Goal: Task Accomplishment & Management: Use online tool/utility

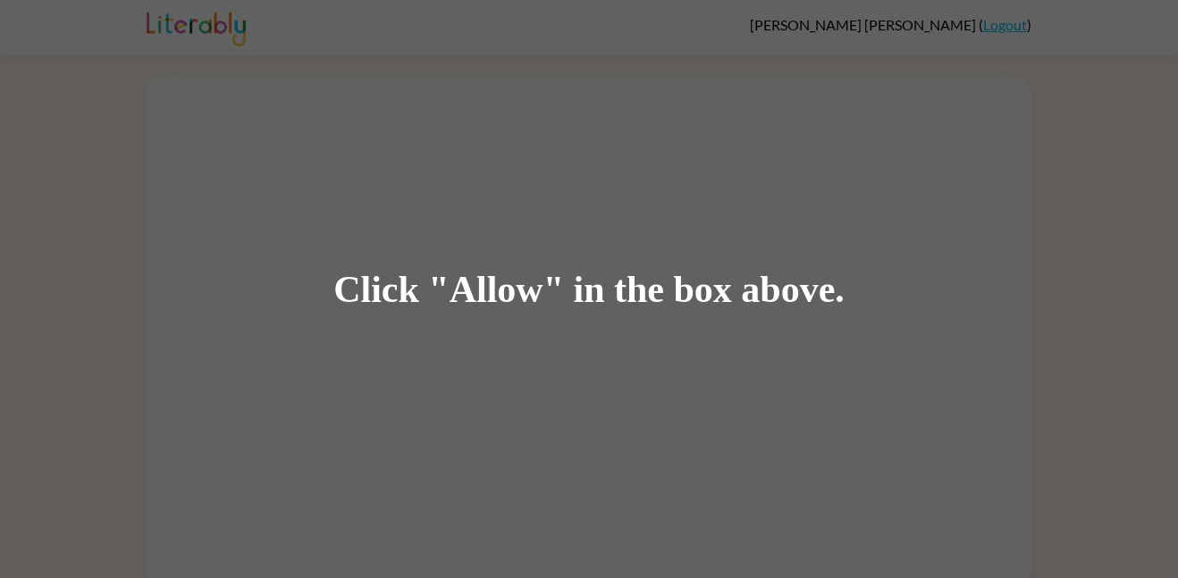
click at [654, 356] on div "Click "Allow" in the box above." at bounding box center [589, 289] width 1178 height 578
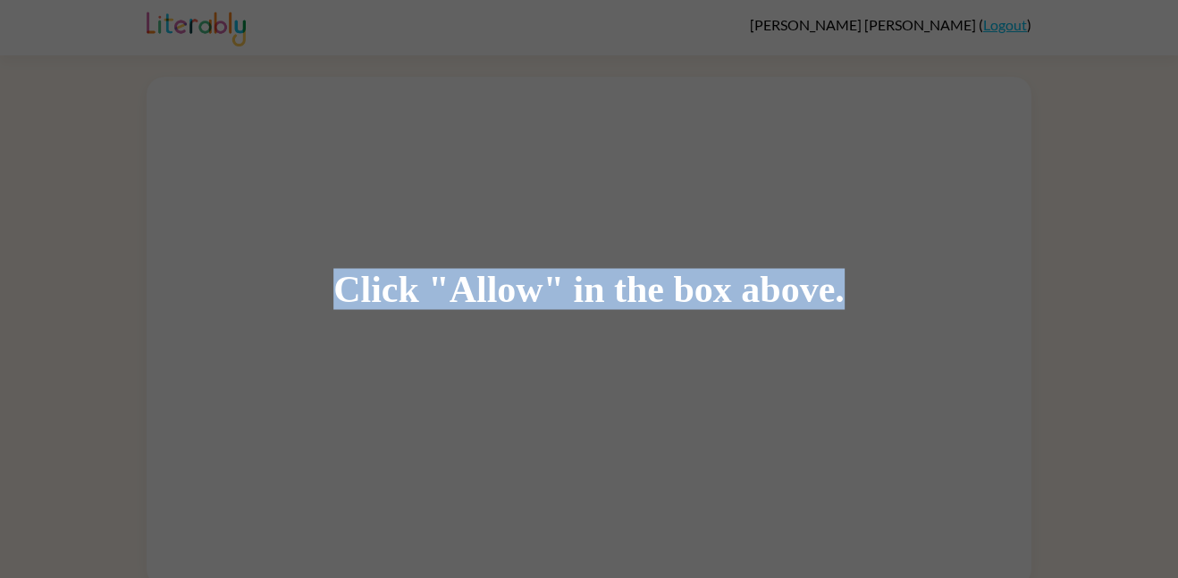
click at [654, 356] on div "Click "Allow" in the box above." at bounding box center [589, 289] width 1178 height 578
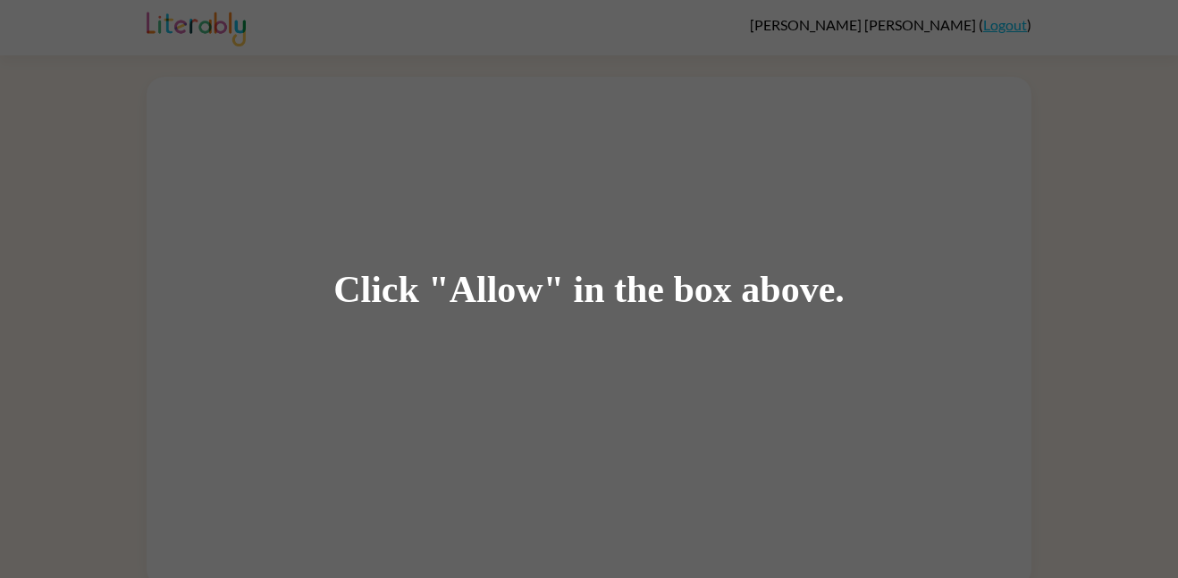
click at [654, 356] on div "Click "Allow" in the box above." at bounding box center [589, 289] width 1178 height 578
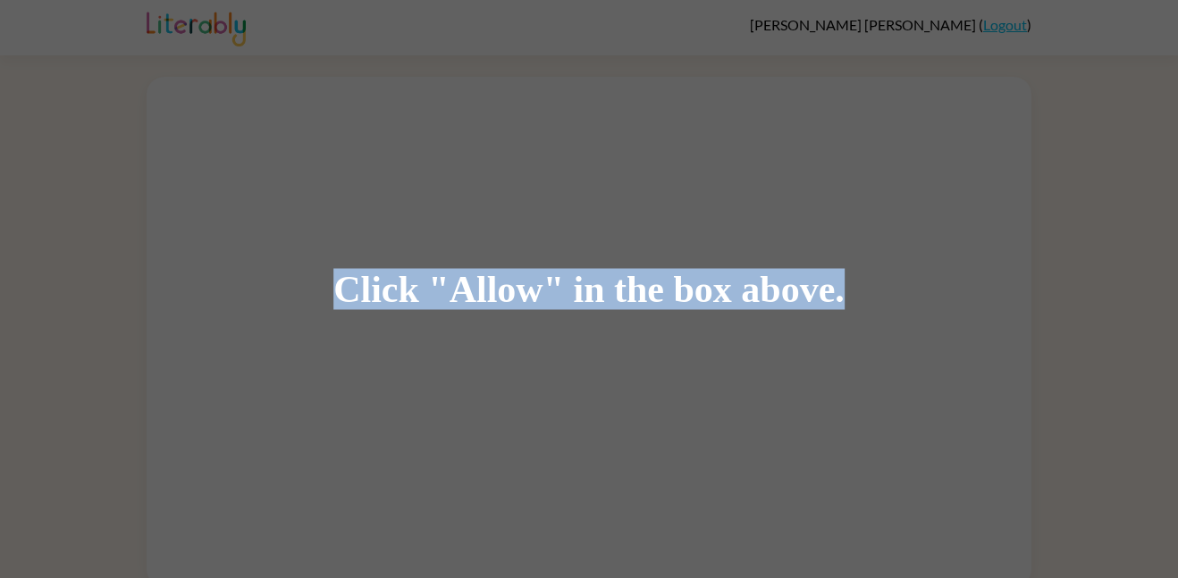
click at [654, 356] on div "Click "Allow" in the box above." at bounding box center [589, 289] width 1178 height 578
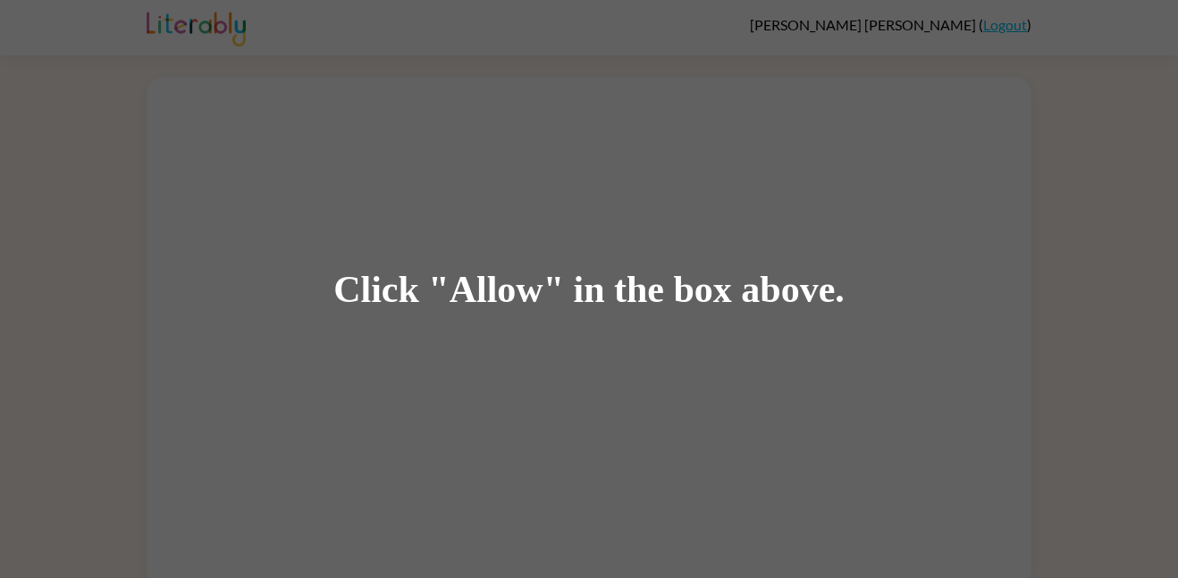
click at [654, 356] on div "Click "Allow" in the box above." at bounding box center [589, 289] width 1178 height 578
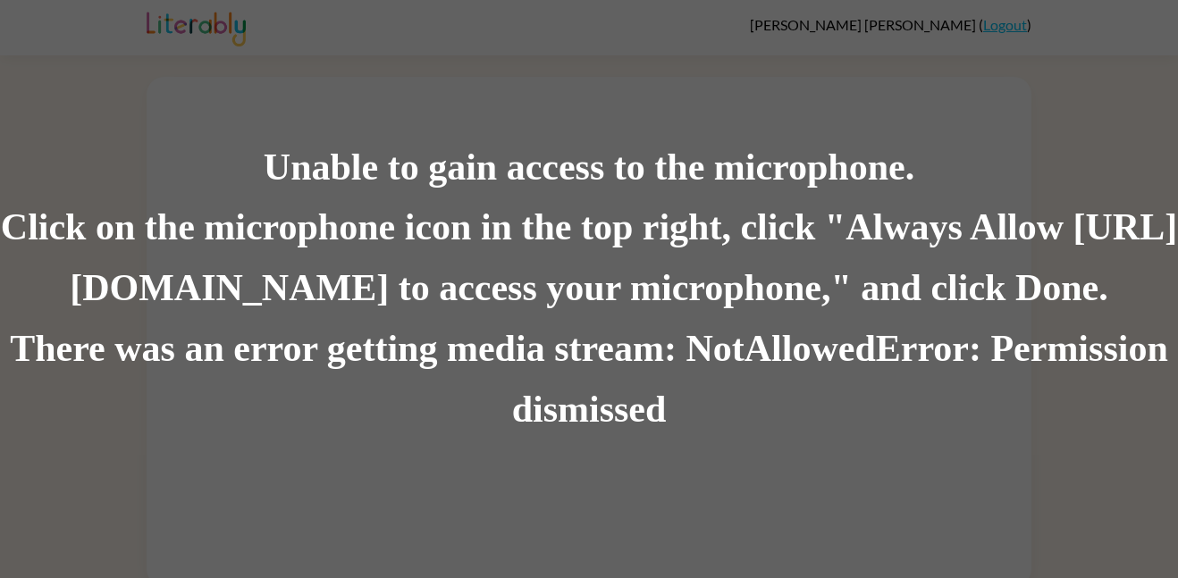
click at [475, 156] on div "Unable to gain access to the microphone." at bounding box center [589, 168] width 1178 height 61
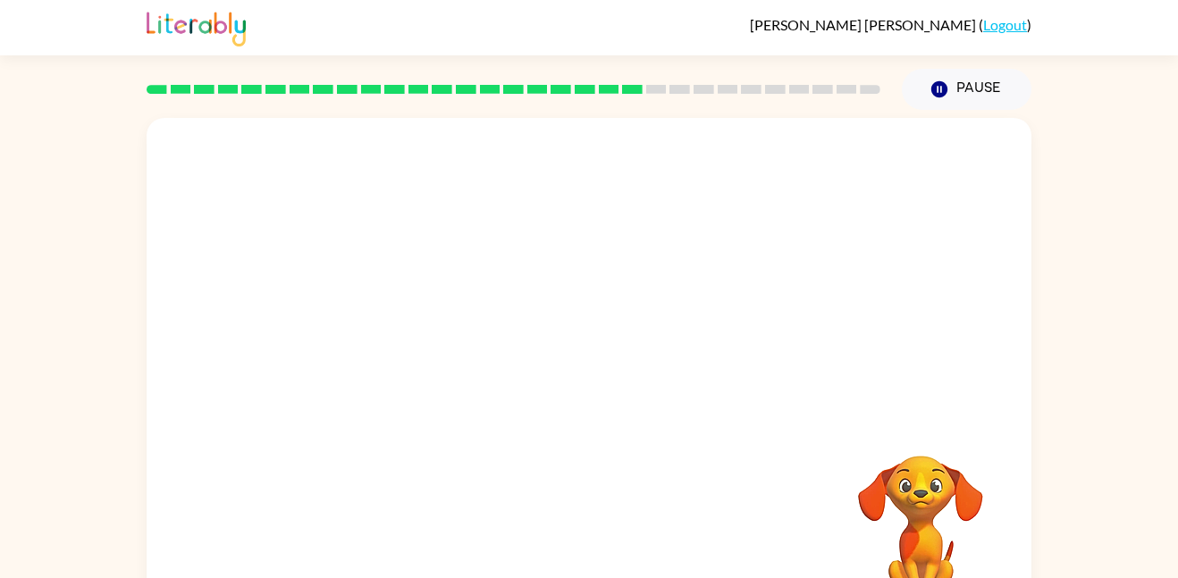
click at [820, 266] on div at bounding box center [589, 268] width 885 height 300
click at [535, 223] on div at bounding box center [589, 268] width 885 height 300
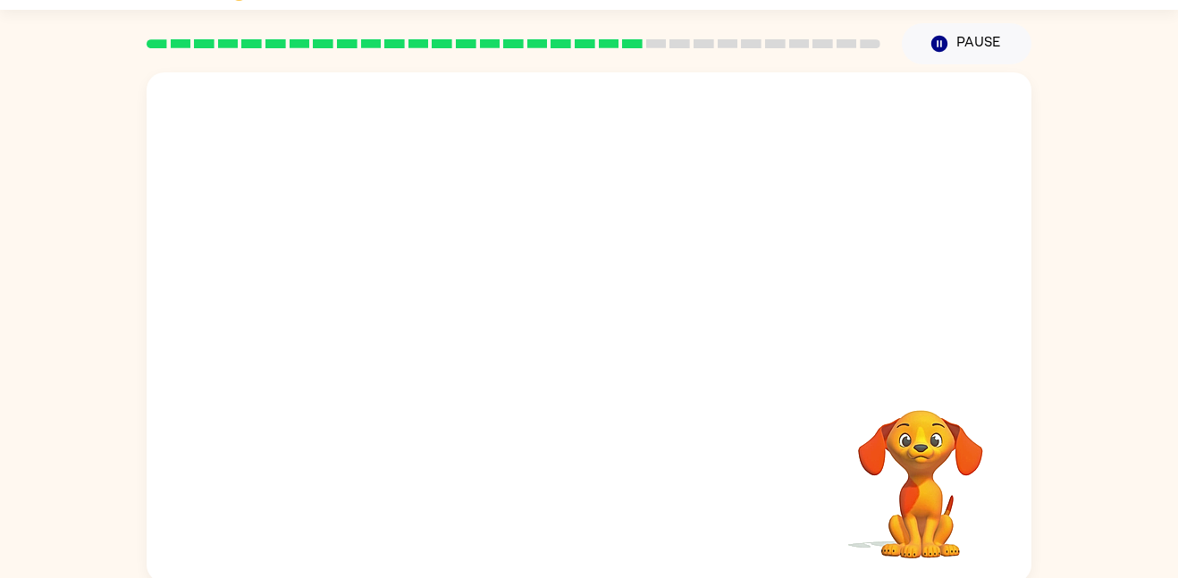
scroll to position [50, 0]
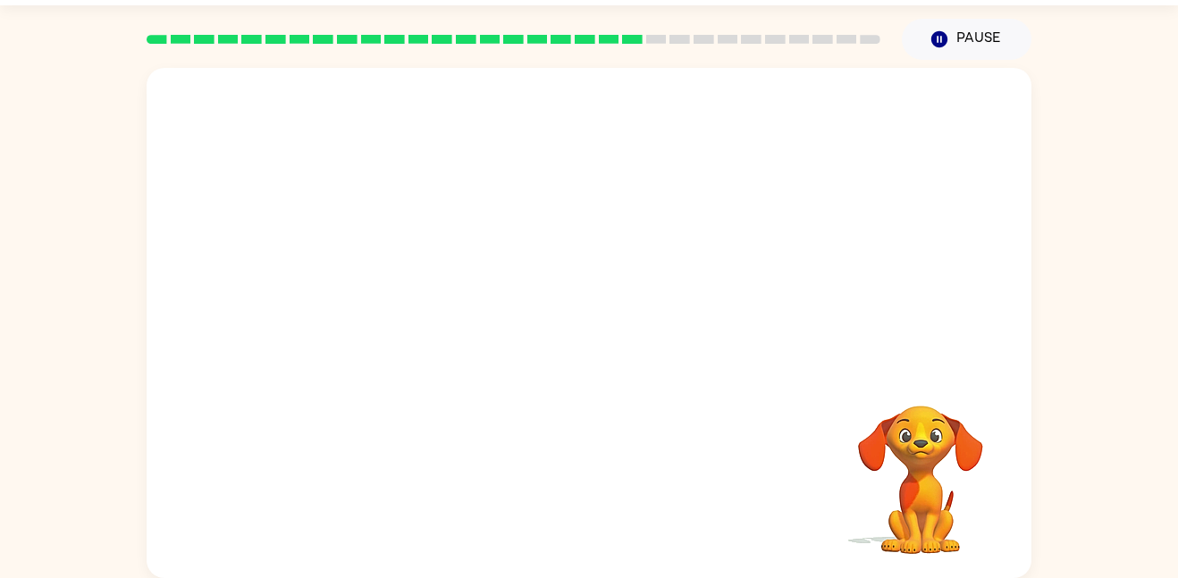
click at [423, 311] on video "Your browser must support playing .mp4 files to use Literably. Please try using…" at bounding box center [589, 218] width 885 height 300
click at [424, 311] on video "Your browser must support playing .mp4 files to use Literably. Please try using…" at bounding box center [589, 218] width 885 height 300
click at [421, 314] on video "Your browser must support playing .mp4 files to use Literably. Please try using…" at bounding box center [589, 218] width 885 height 300
click at [433, 313] on video "Your browser must support playing .mp4 files to use Literably. Please try using…" at bounding box center [589, 218] width 885 height 300
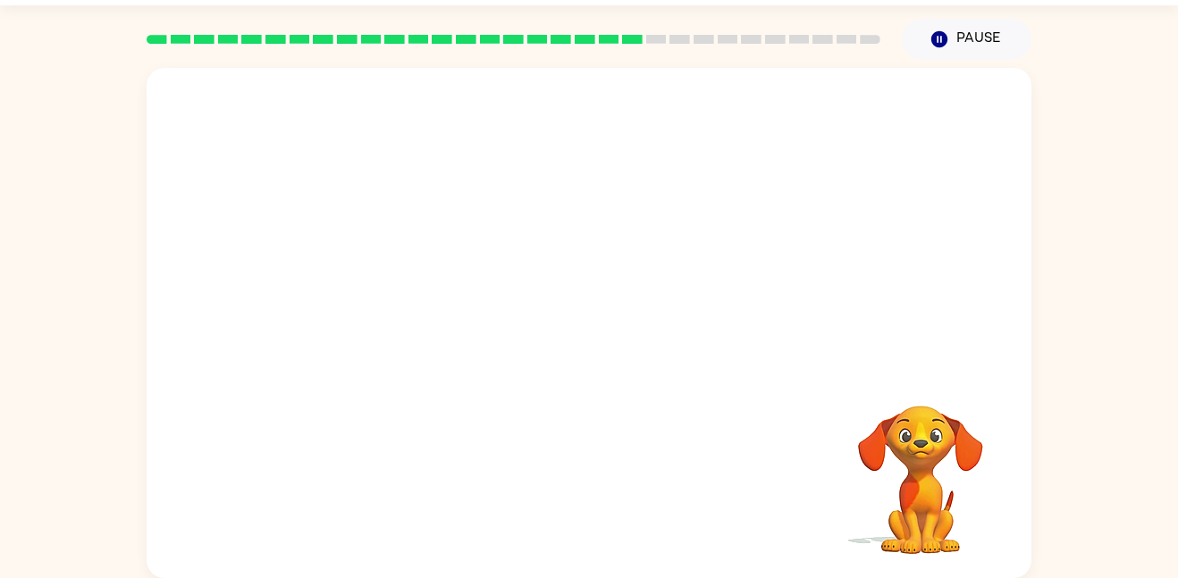
click at [438, 309] on video "Your browser must support playing .mp4 files to use Literably. Please try using…" at bounding box center [589, 218] width 885 height 300
click at [441, 308] on video "Your browser must support playing .mp4 files to use Literably. Please try using…" at bounding box center [589, 218] width 885 height 300
click at [426, 318] on video "Your browser must support playing .mp4 files to use Literably. Please try using…" at bounding box center [589, 218] width 885 height 300
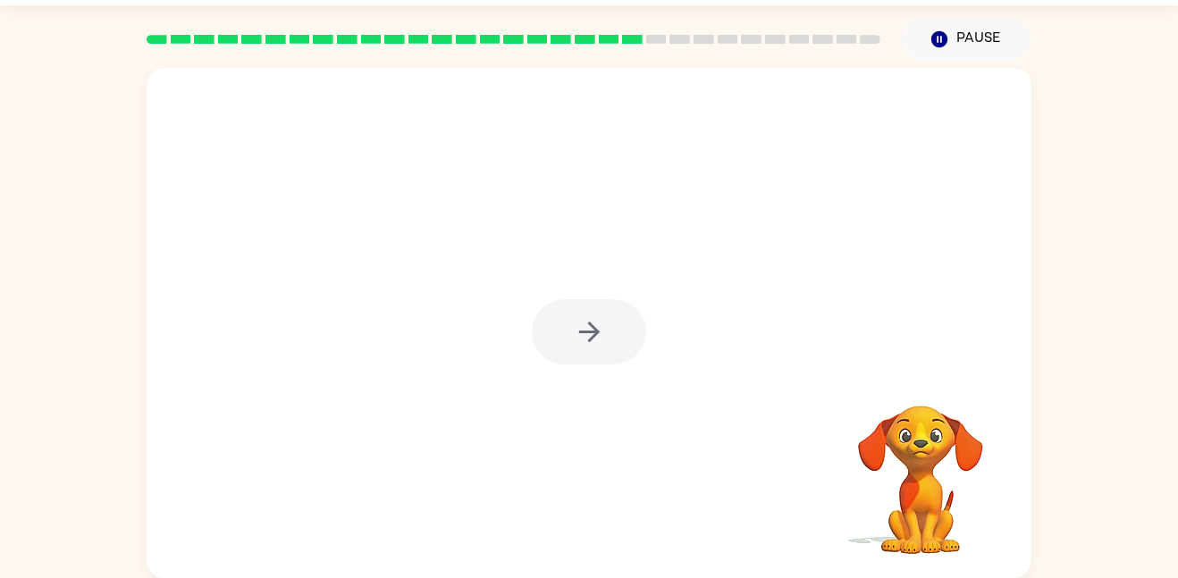
click at [594, 326] on div at bounding box center [589, 331] width 114 height 65
click at [591, 327] on div at bounding box center [589, 331] width 114 height 65
click at [592, 327] on icon "button" at bounding box center [588, 332] width 21 height 21
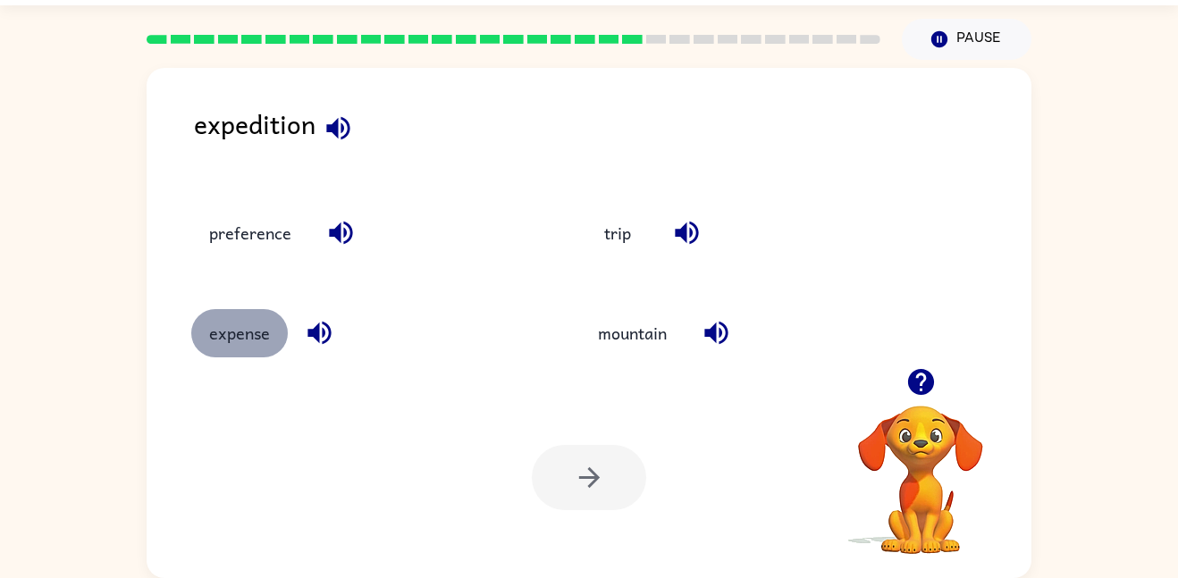
click at [243, 331] on button "expense" at bounding box center [239, 333] width 97 height 48
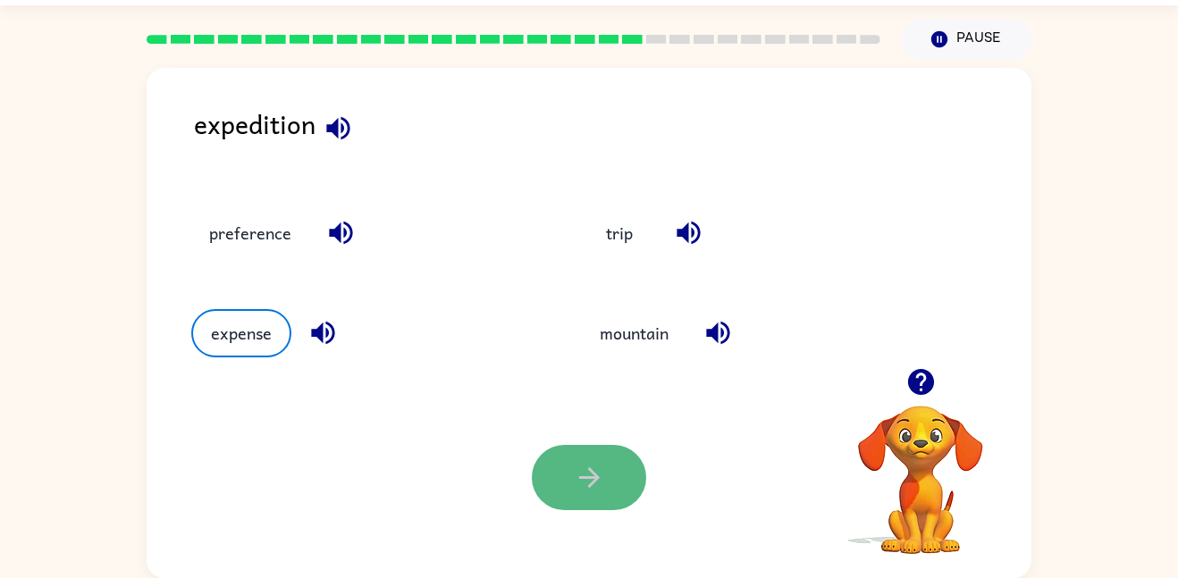
click at [599, 463] on icon "button" at bounding box center [589, 477] width 31 height 31
